Goal: Find specific page/section: Find specific page/section

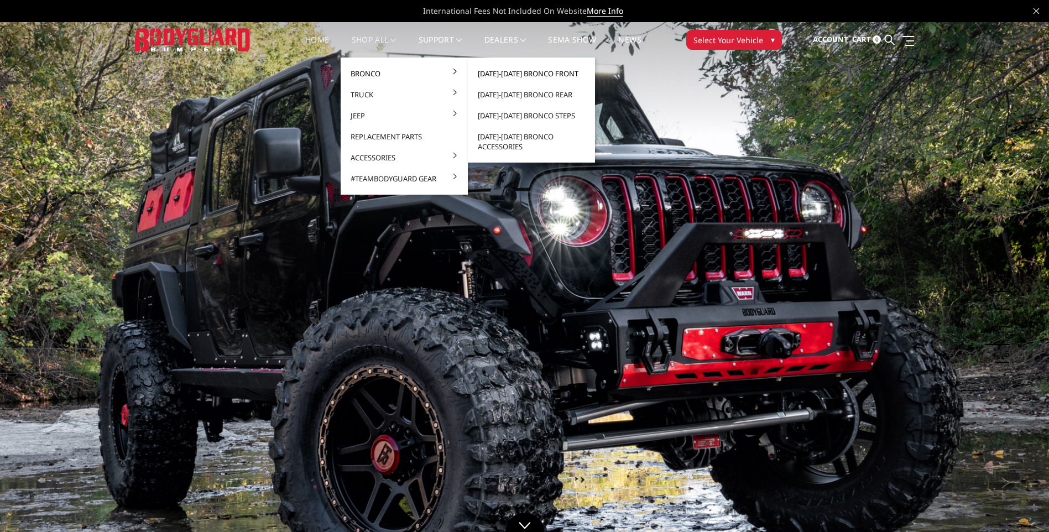
click at [504, 73] on link "[DATE]-[DATE] Bronco Front" at bounding box center [531, 73] width 118 height 21
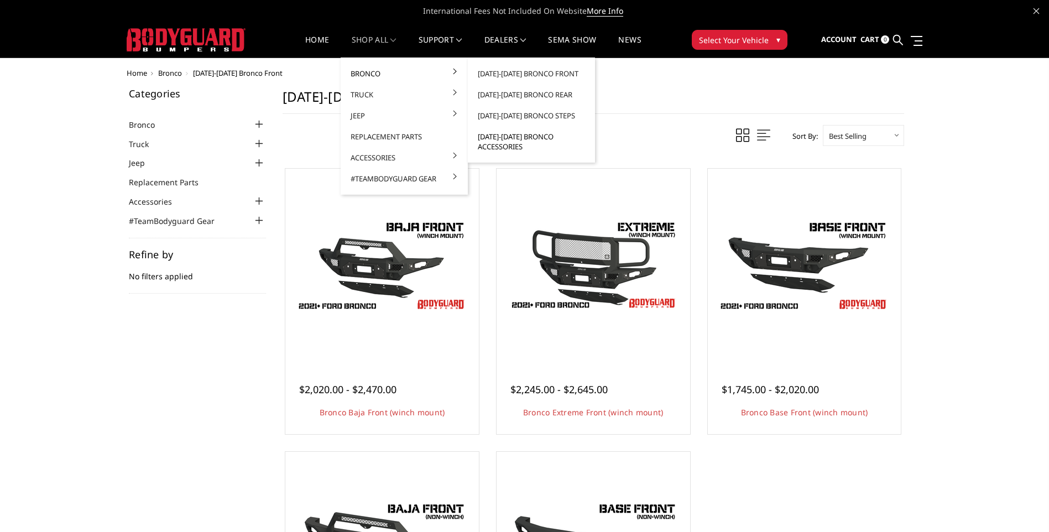
click at [494, 144] on link "[DATE]-[DATE] Bronco Accessories" at bounding box center [531, 141] width 118 height 31
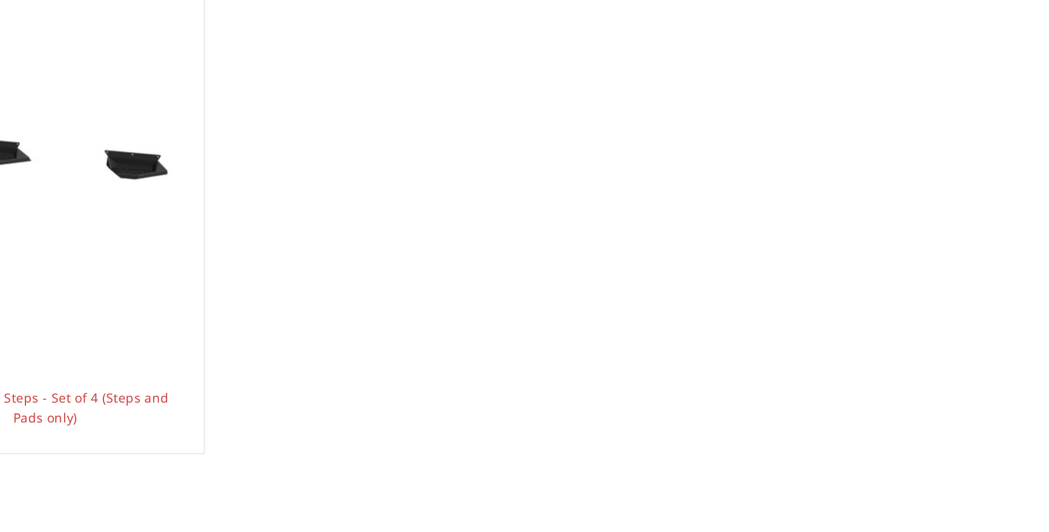
scroll to position [820, 0]
